Goal: Transaction & Acquisition: Purchase product/service

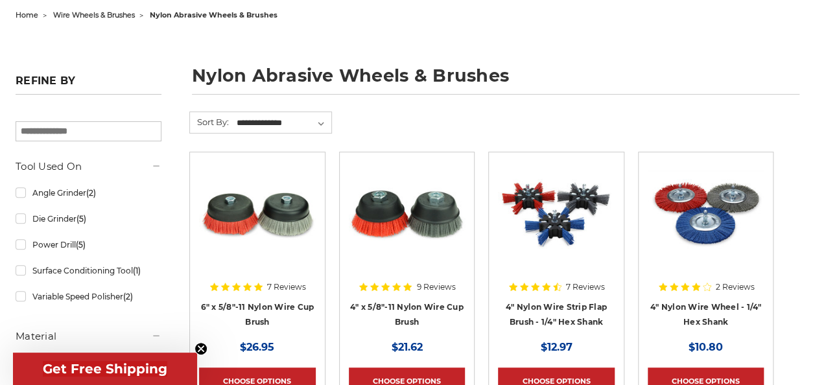
scroll to position [449, 0]
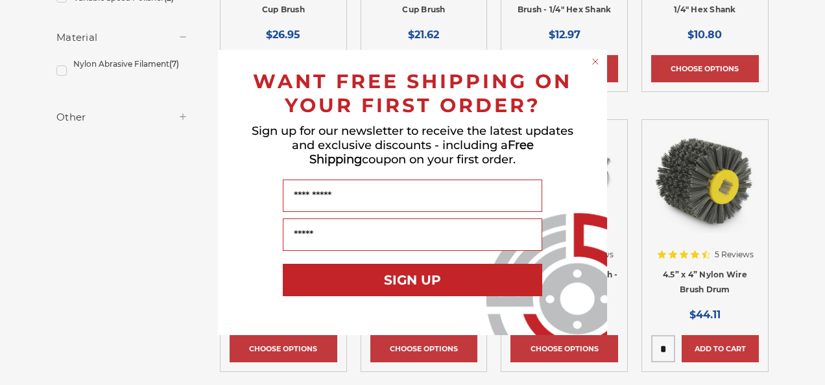
click at [594, 57] on circle "Close dialog" at bounding box center [595, 62] width 12 height 12
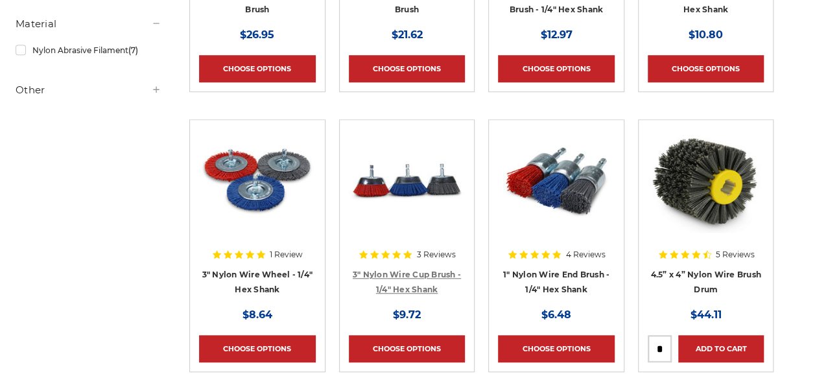
click at [409, 285] on link "3" Nylon Wire Cup Brush - 1/4" Hex Shank" at bounding box center [407, 282] width 108 height 25
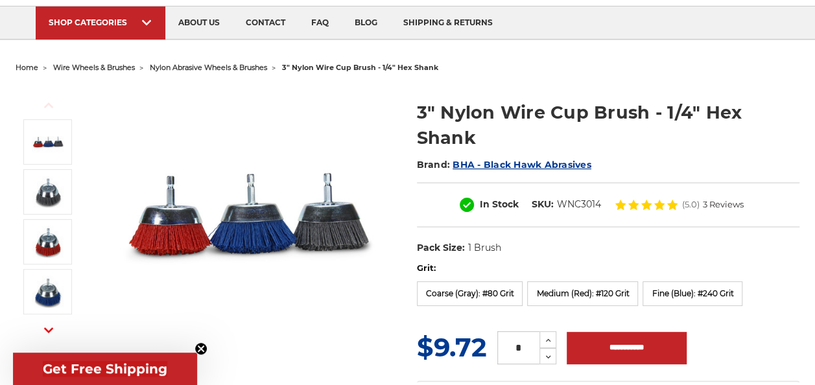
scroll to position [84, 0]
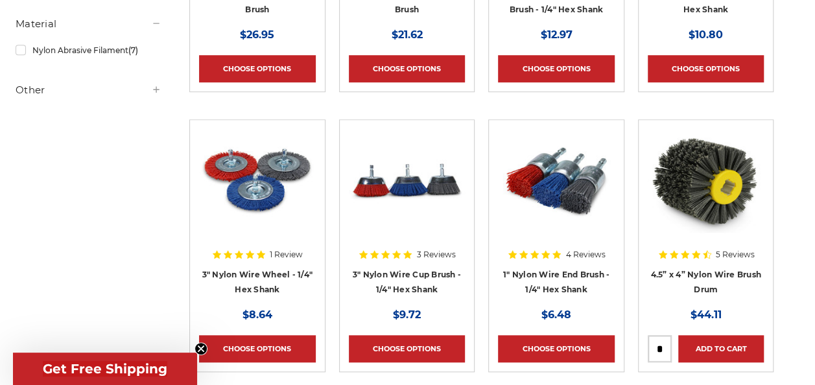
click at [276, 279] on h4 "3" Nylon Wire Wheel - 1/4" Hex Shank" at bounding box center [257, 285] width 117 height 36
click at [279, 290] on link "3" Nylon Wire Wheel - 1/4" Hex Shank" at bounding box center [257, 282] width 111 height 25
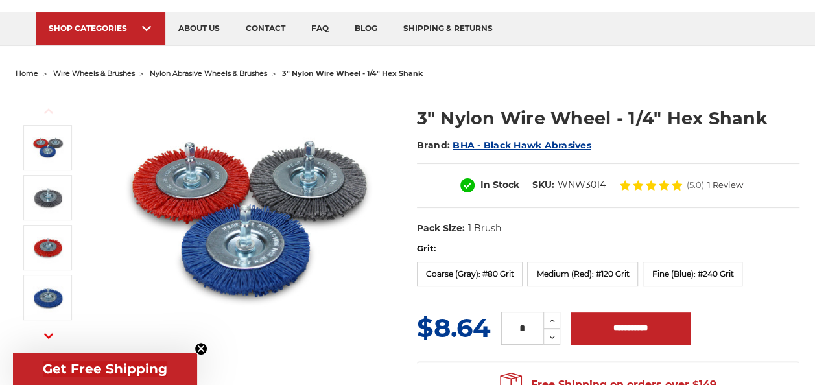
scroll to position [78, 0]
